Goal: Task Accomplishment & Management: Manage account settings

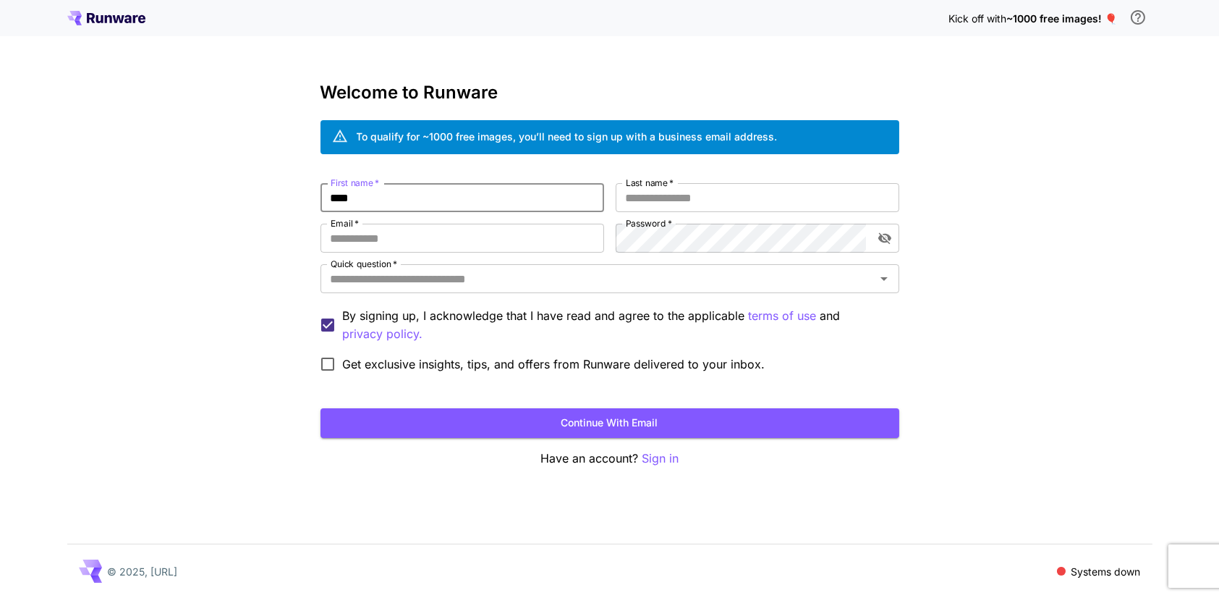
type input "****"
type input "*****"
click at [448, 229] on input "Email   *" at bounding box center [462, 238] width 284 height 29
paste input "**********"
type input "**********"
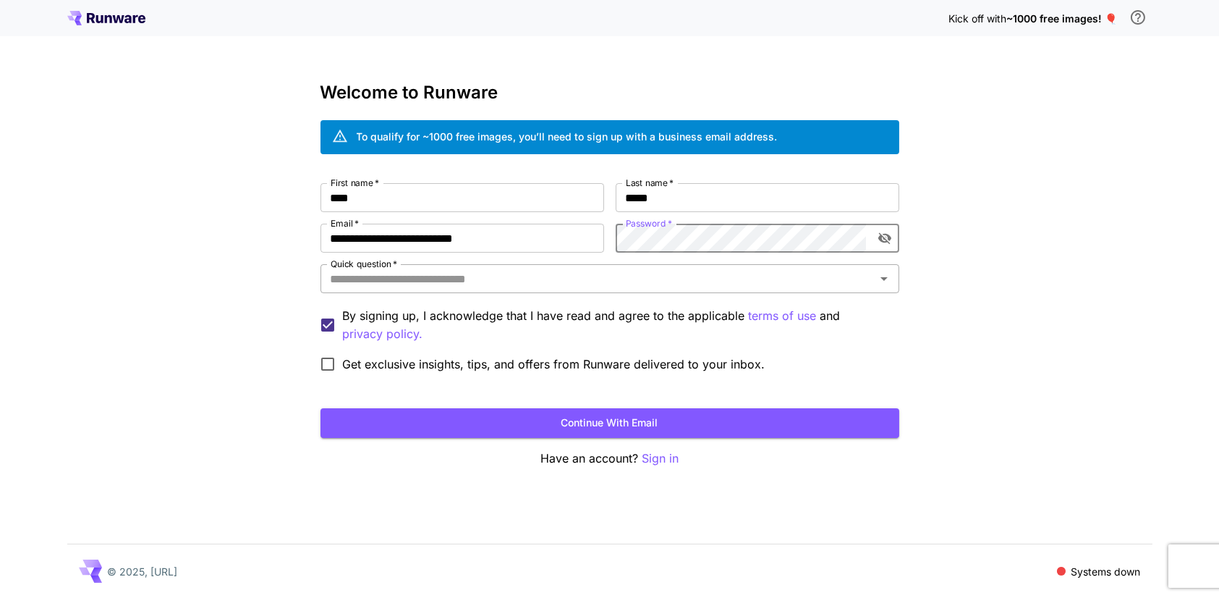
click at [514, 278] on input "Quick question   *" at bounding box center [598, 278] width 546 height 20
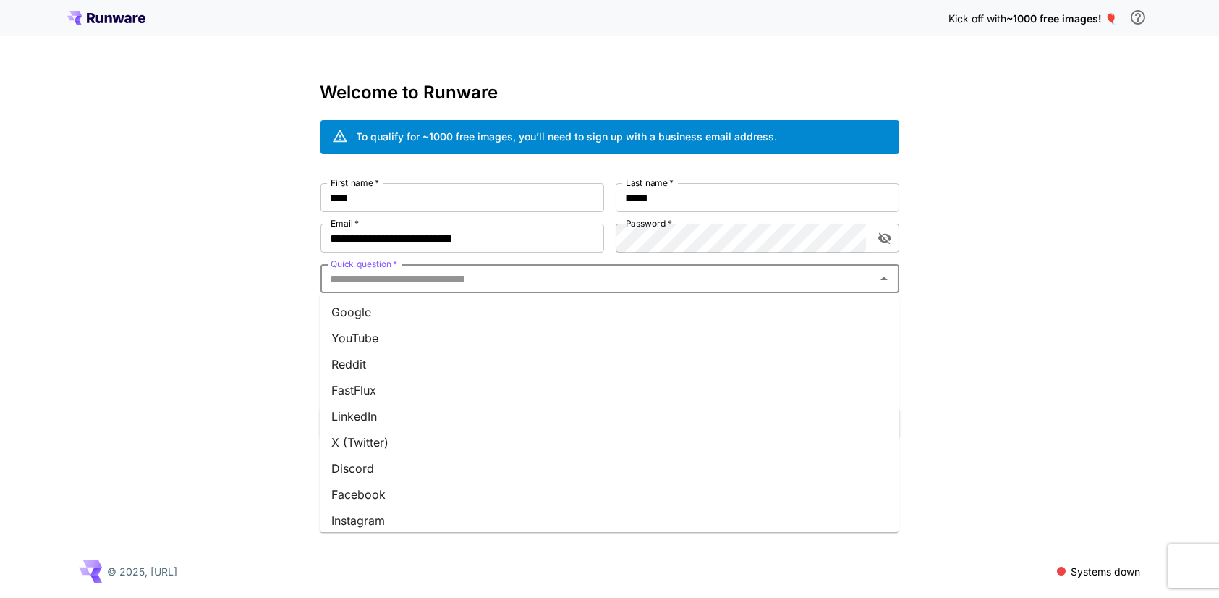
click at [464, 341] on li "YouTube" at bounding box center [609, 338] width 579 height 26
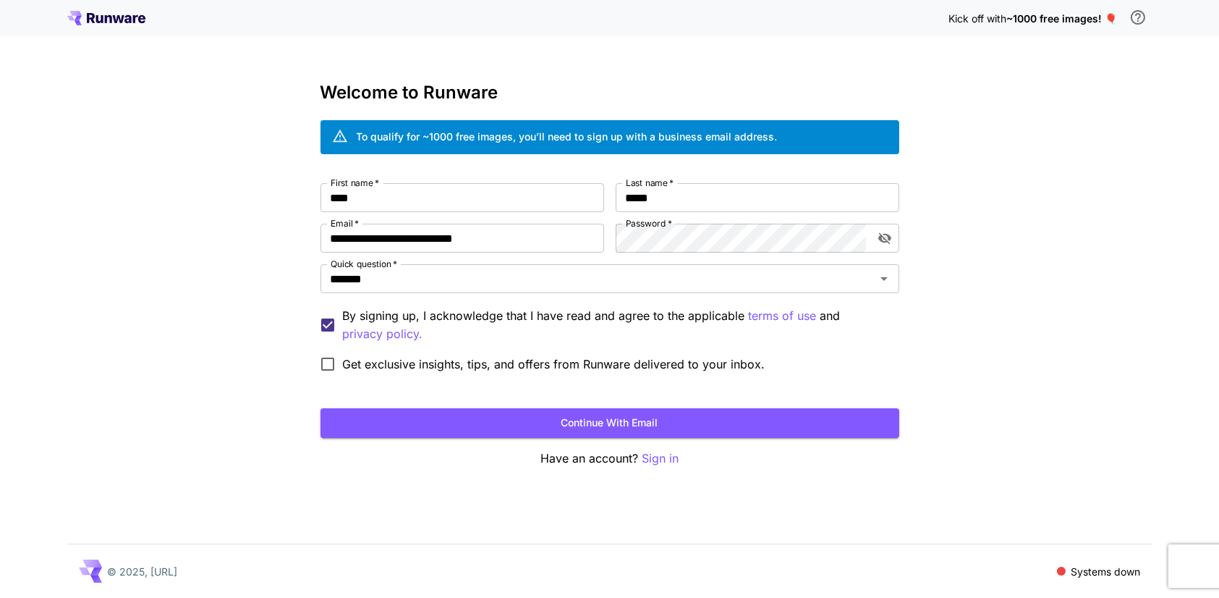
click at [445, 357] on span "Get exclusive insights, tips, and offers from Runware delivered to your inbox." at bounding box center [554, 363] width 422 height 17
click at [439, 417] on button "Continue with email" at bounding box center [609, 423] width 579 height 30
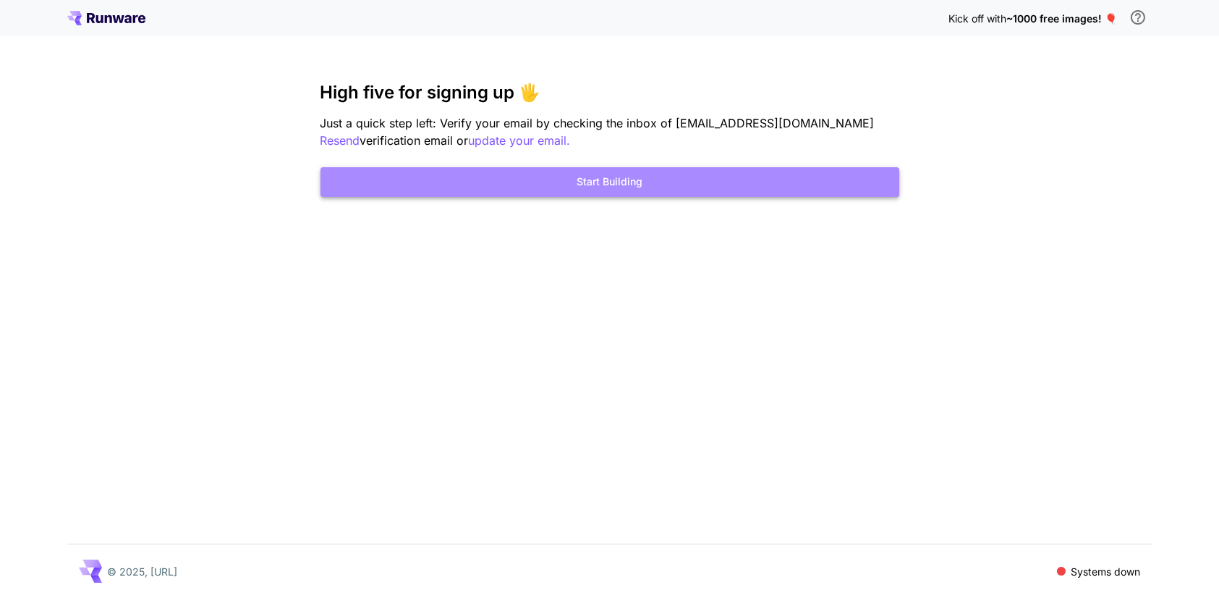
click at [695, 174] on button "Start Building" at bounding box center [609, 182] width 579 height 30
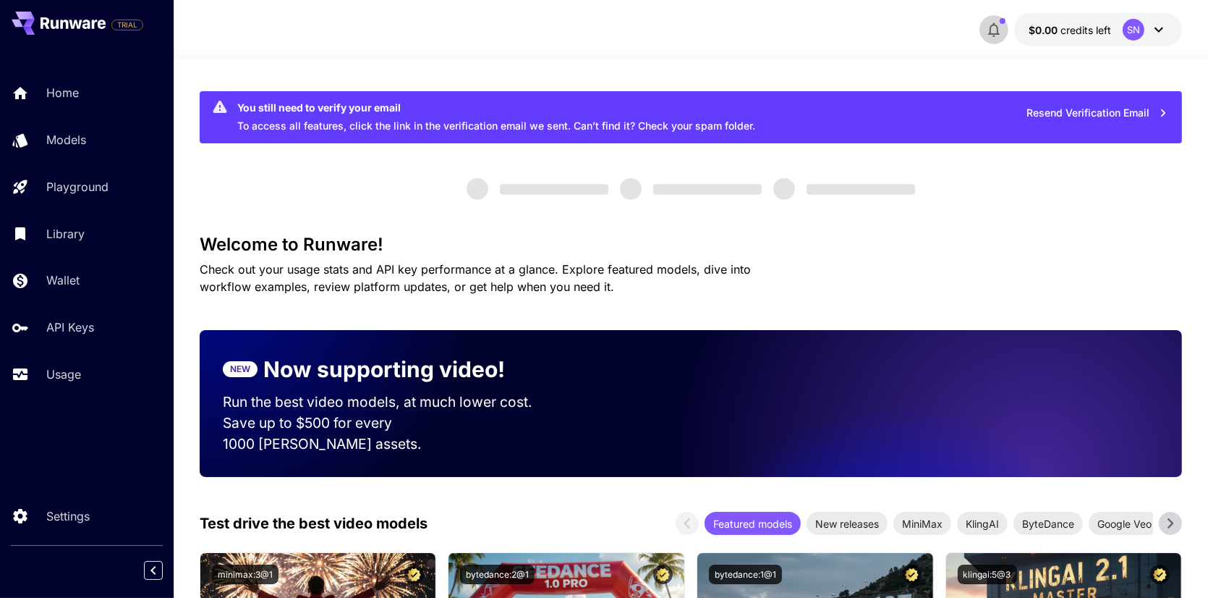
click at [995, 24] on icon "button" at bounding box center [994, 30] width 12 height 14
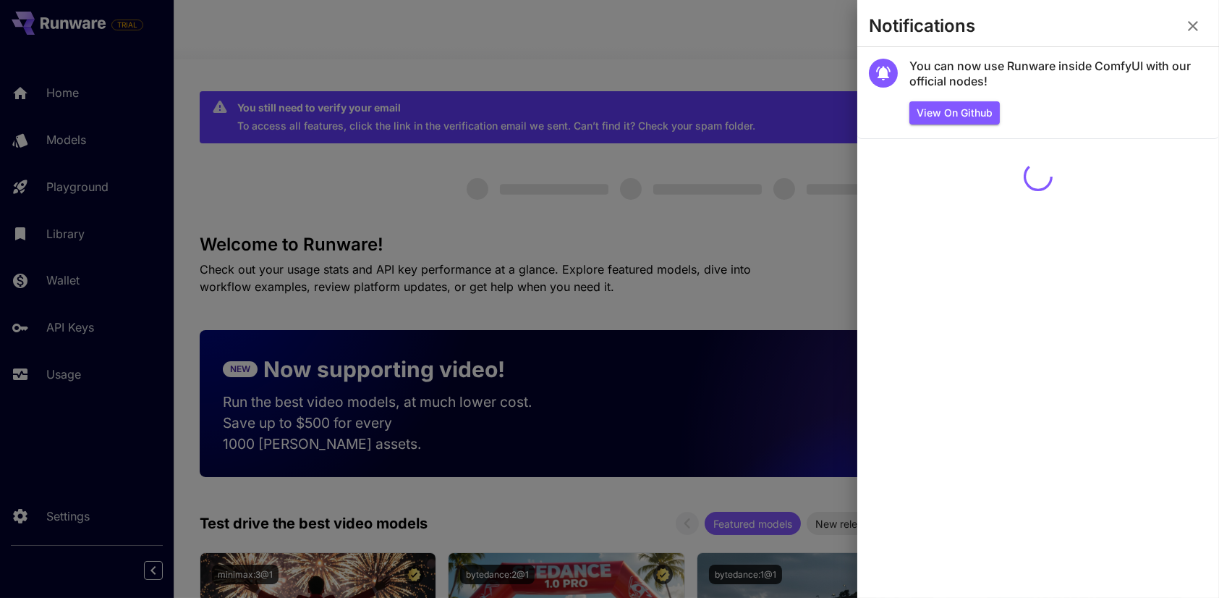
click at [1205, 14] on section "Notifications" at bounding box center [1038, 29] width 362 height 35
click at [1198, 30] on icon "button" at bounding box center [1192, 25] width 17 height 17
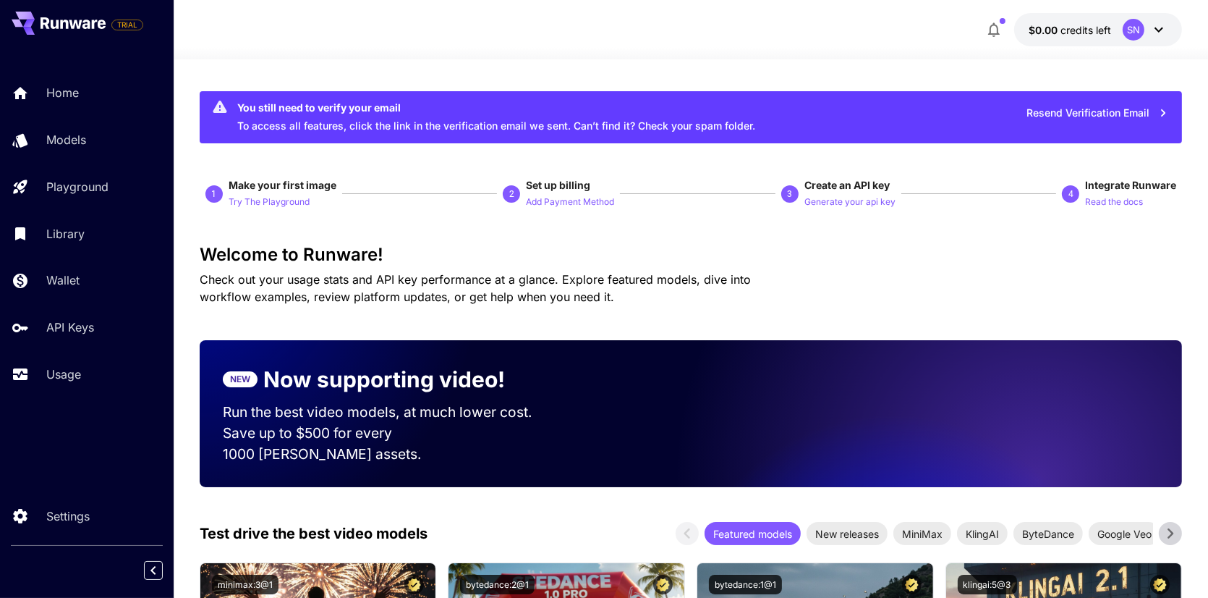
click at [1162, 30] on icon at bounding box center [1158, 29] width 17 height 17
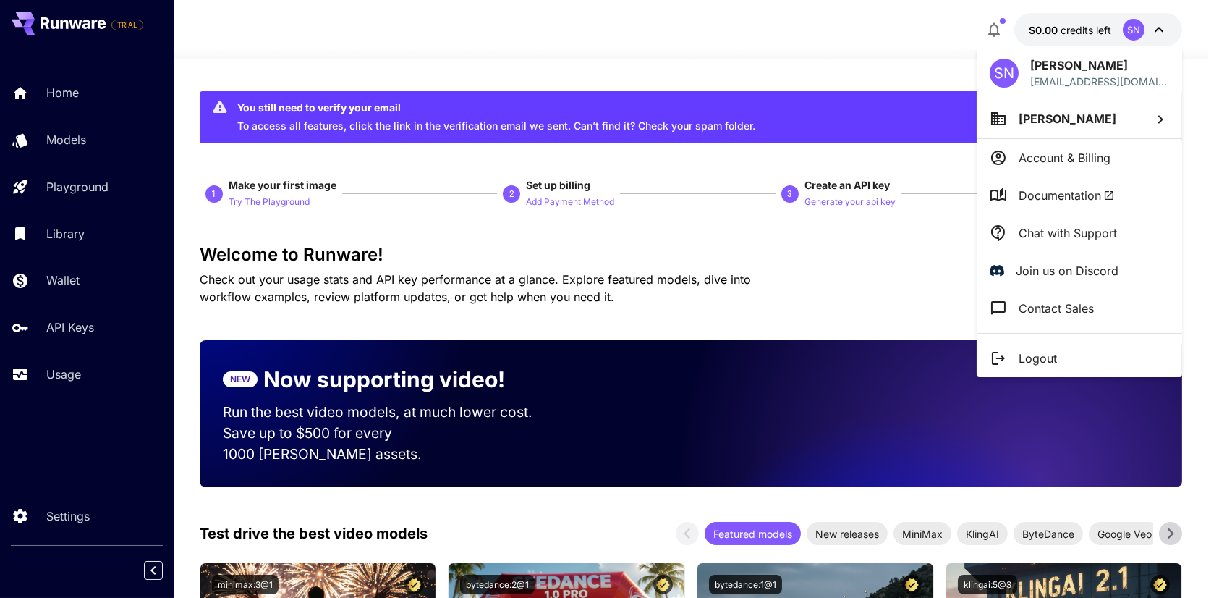
click at [485, 242] on div at bounding box center [609, 299] width 1219 height 598
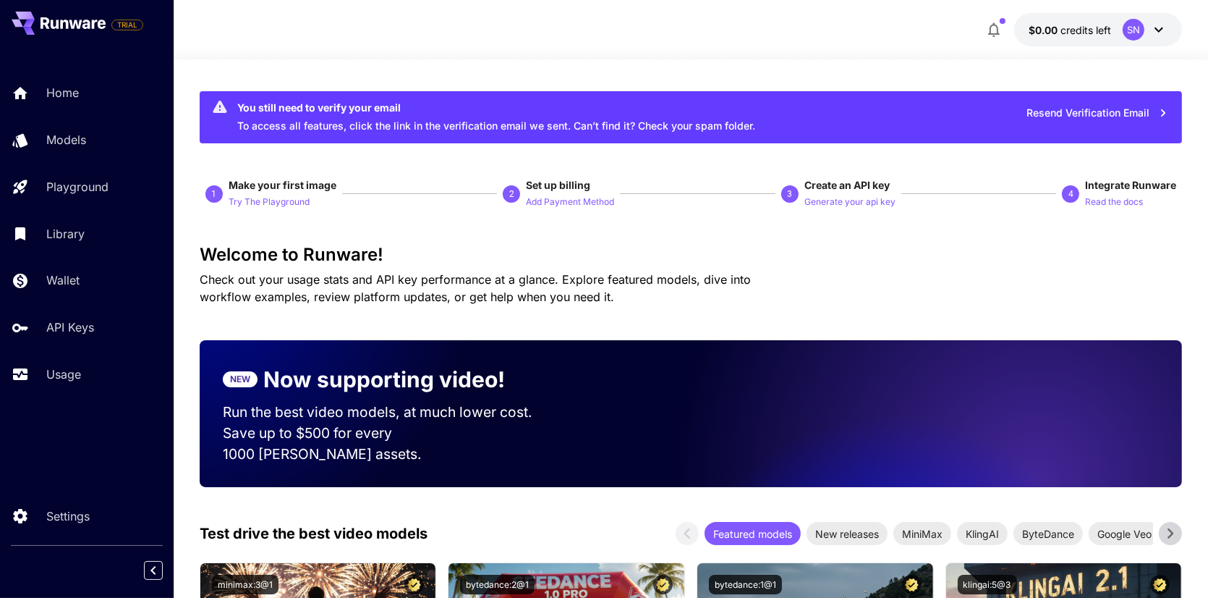
click at [1043, 37] on button "$0.00 credits left SN" at bounding box center [1098, 29] width 168 height 33
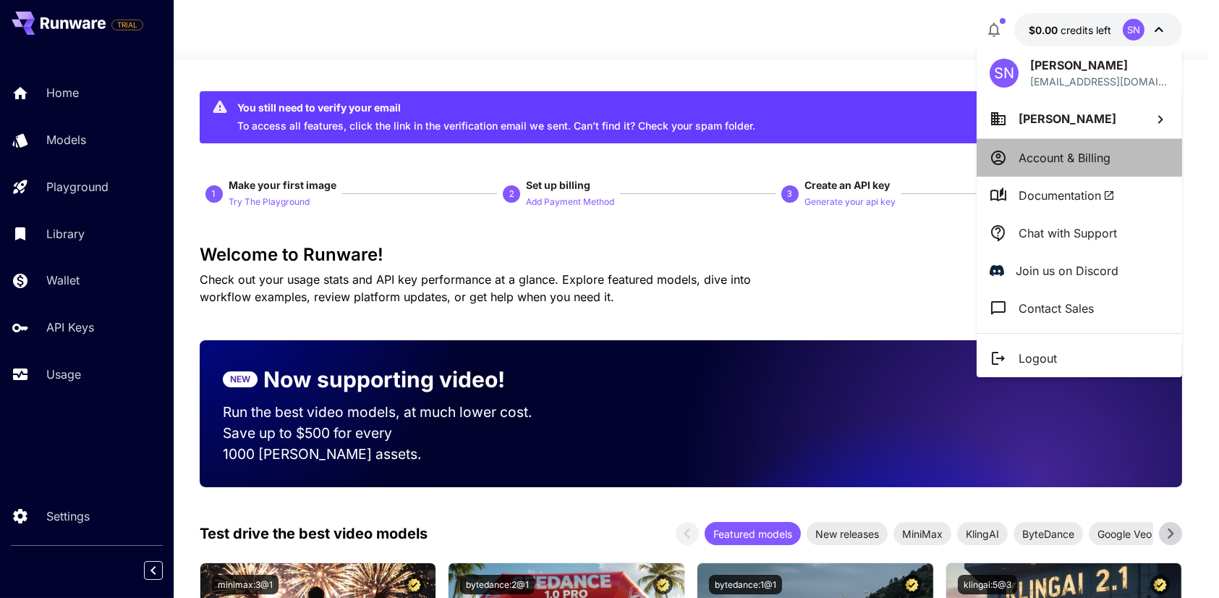
click at [1058, 153] on p "Account & Billing" at bounding box center [1065, 157] width 92 height 17
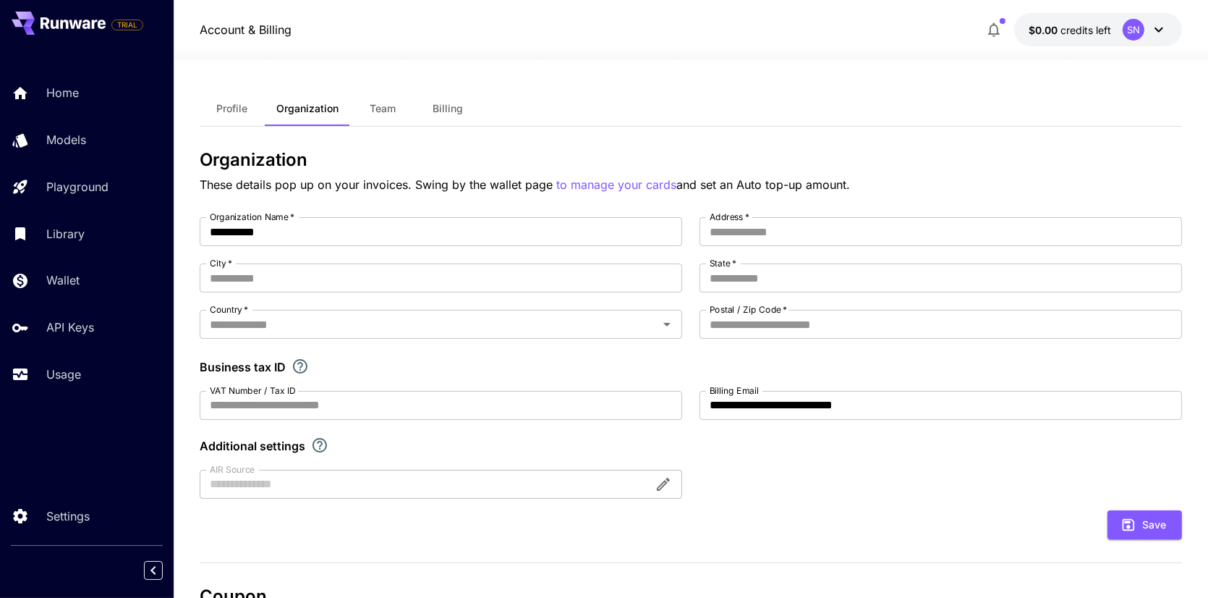
click at [438, 103] on span "Billing" at bounding box center [448, 108] width 30 height 13
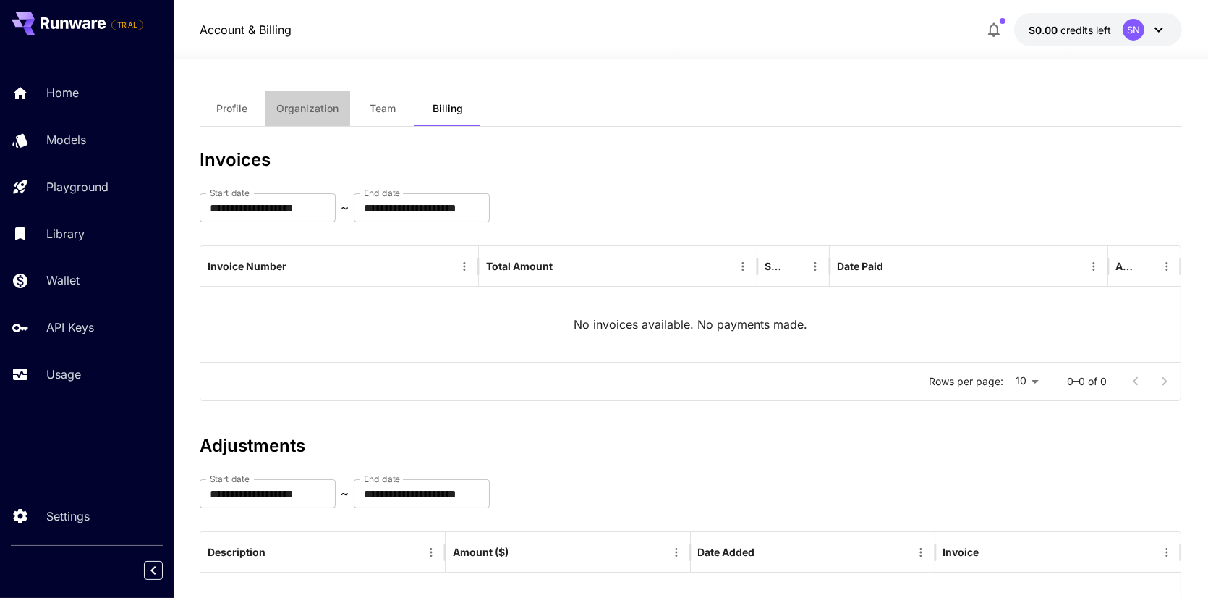
click at [289, 107] on span "Organization" at bounding box center [307, 108] width 62 height 13
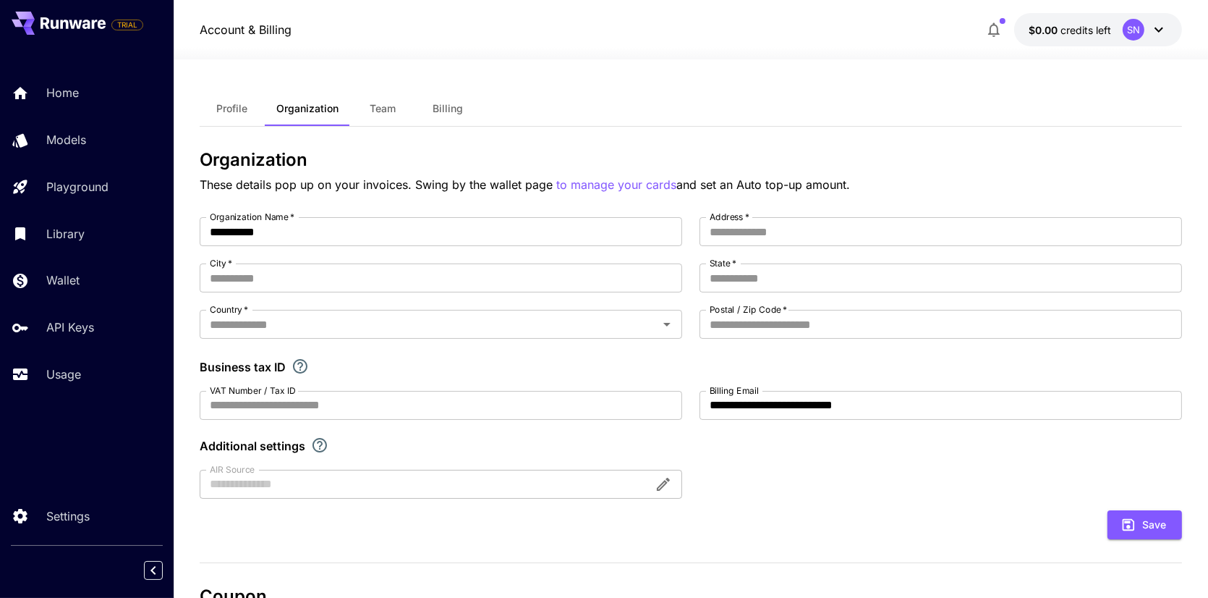
click at [376, 98] on button "Team" at bounding box center [382, 108] width 65 height 35
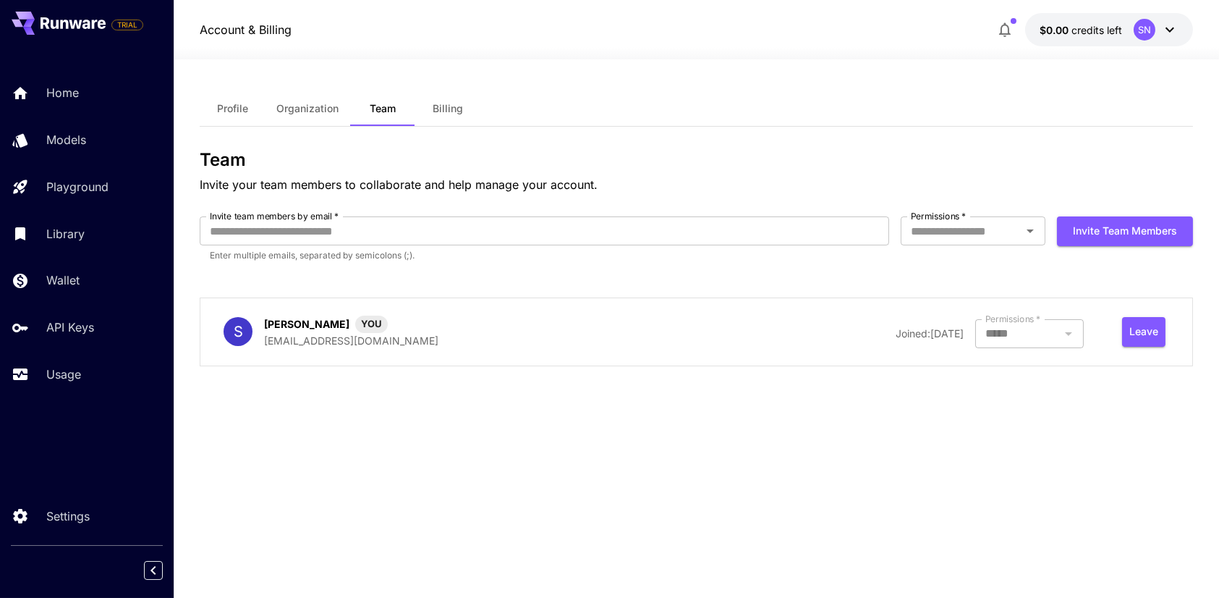
click at [299, 119] on button "Organization" at bounding box center [307, 108] width 85 height 35
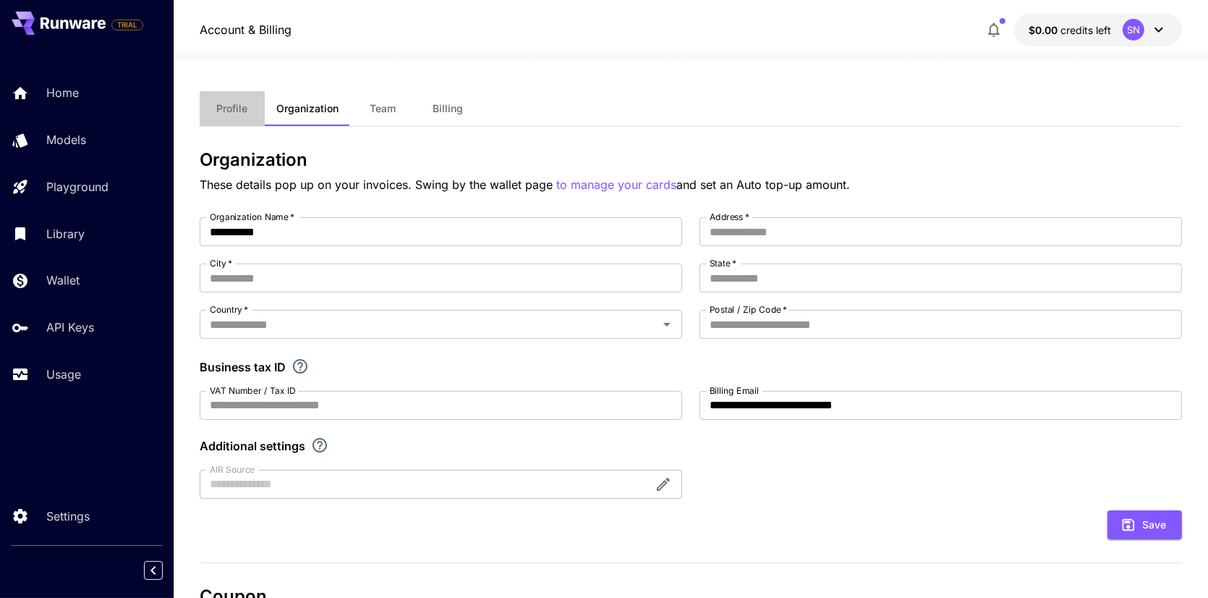
click at [214, 94] on button "Profile" at bounding box center [232, 108] width 65 height 35
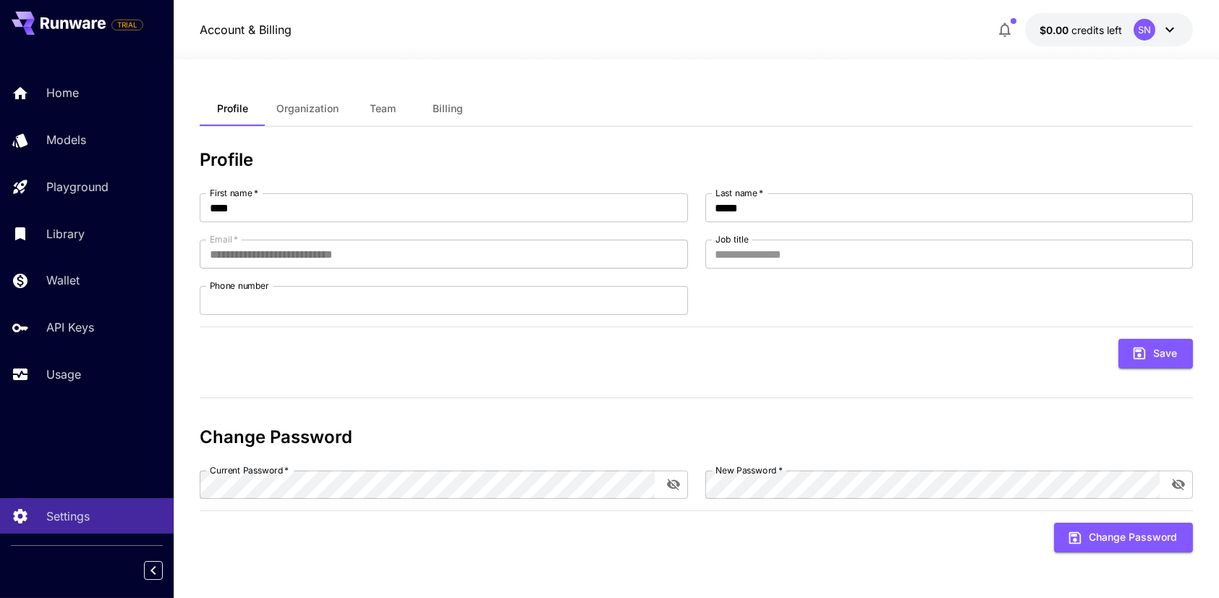
click at [1170, 30] on icon at bounding box center [1169, 29] width 9 height 5
